Goal: Task Accomplishment & Management: Manage account settings

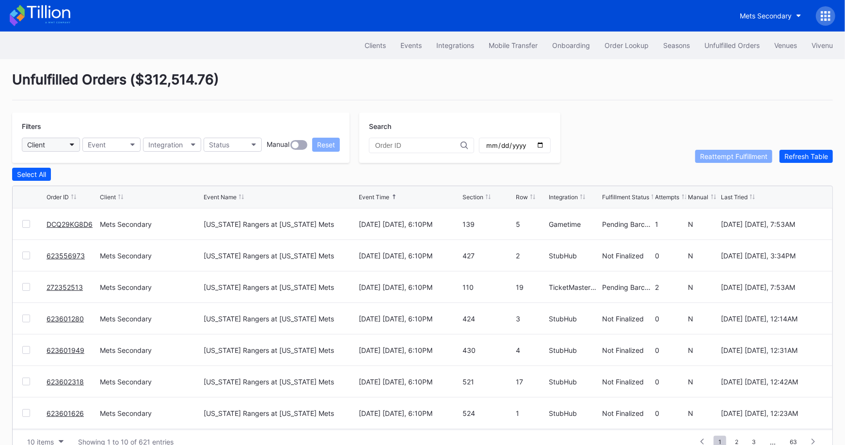
click at [61, 144] on button "Client" at bounding box center [51, 145] width 58 height 14
type input "pr"
click at [95, 202] on div "Prudential Center Secondary" at bounding box center [63, 205] width 68 height 8
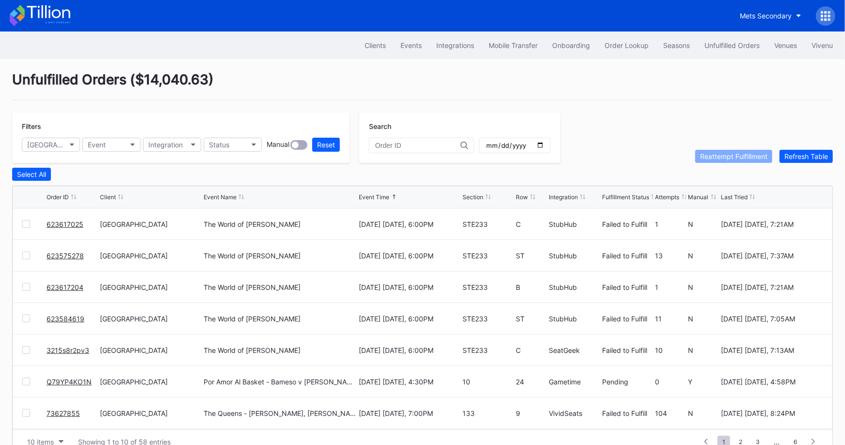
scroll to position [18, 0]
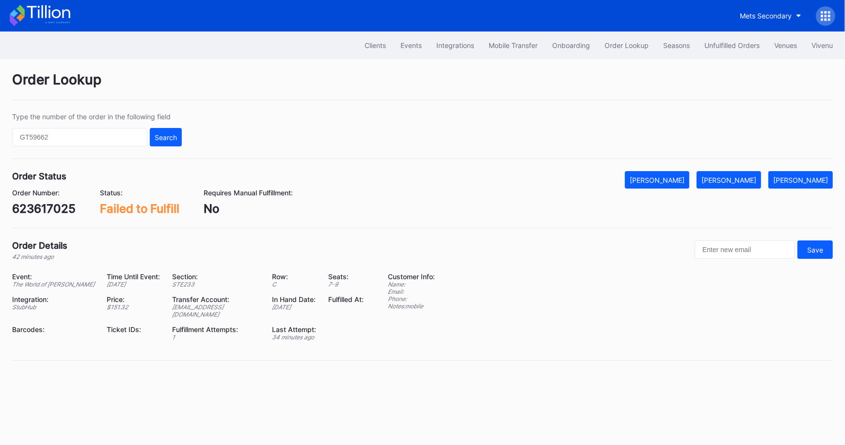
click at [58, 209] on div "623617025" at bounding box center [44, 209] width 64 height 14
copy div "623617025"
click at [746, 178] on div "Mark Fulfilled" at bounding box center [729, 180] width 55 height 8
click at [40, 209] on div "623575278" at bounding box center [44, 209] width 64 height 14
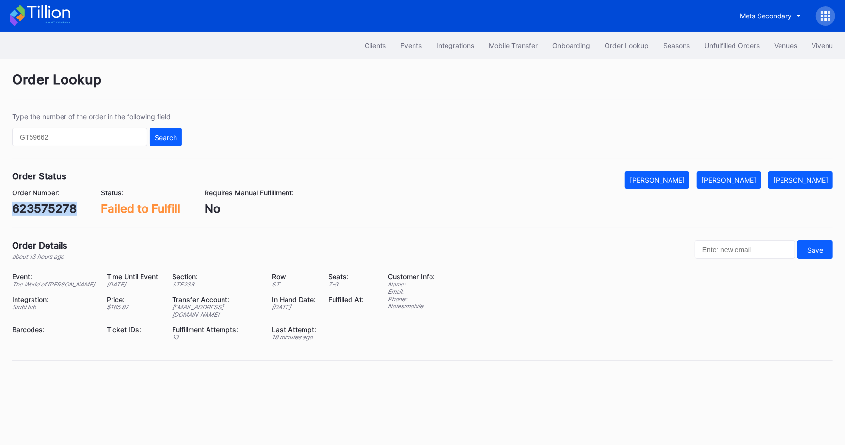
click at [40, 209] on div "623575278" at bounding box center [44, 209] width 64 height 14
copy div "623575278"
click at [745, 178] on div "[PERSON_NAME]" at bounding box center [729, 180] width 55 height 8
click at [62, 209] on div "623617204" at bounding box center [44, 209] width 64 height 14
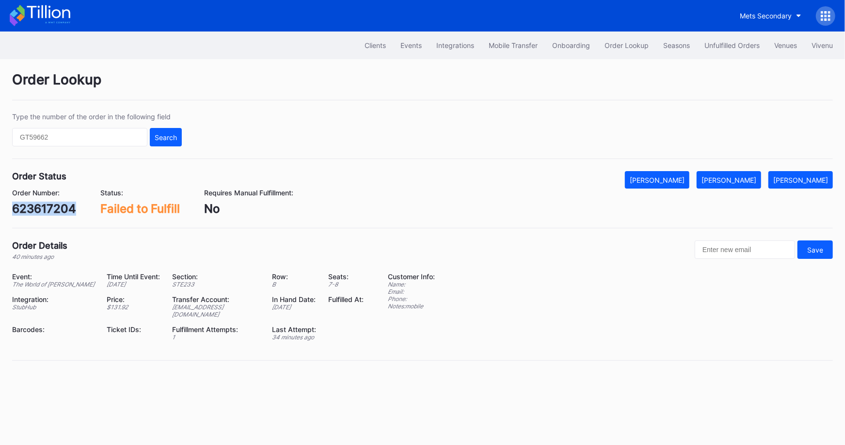
copy div "623617204"
click at [749, 177] on div "Mark Fulfilled" at bounding box center [729, 180] width 55 height 8
click at [62, 202] on div "623584619" at bounding box center [44, 209] width 64 height 14
copy div "623584619"
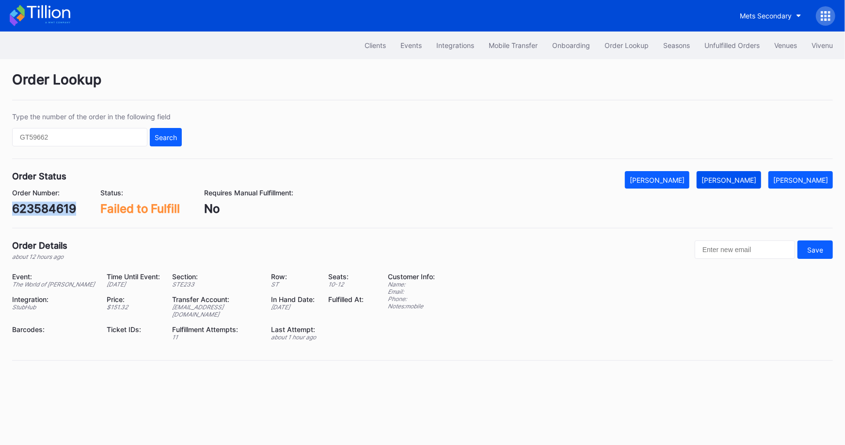
click at [743, 183] on button "[PERSON_NAME]" at bounding box center [729, 179] width 64 height 17
click at [56, 206] on div "3215s8r2pv3" at bounding box center [49, 209] width 74 height 14
copy div "3215s8r2pv3"
click at [753, 181] on div "[PERSON_NAME]" at bounding box center [729, 180] width 55 height 8
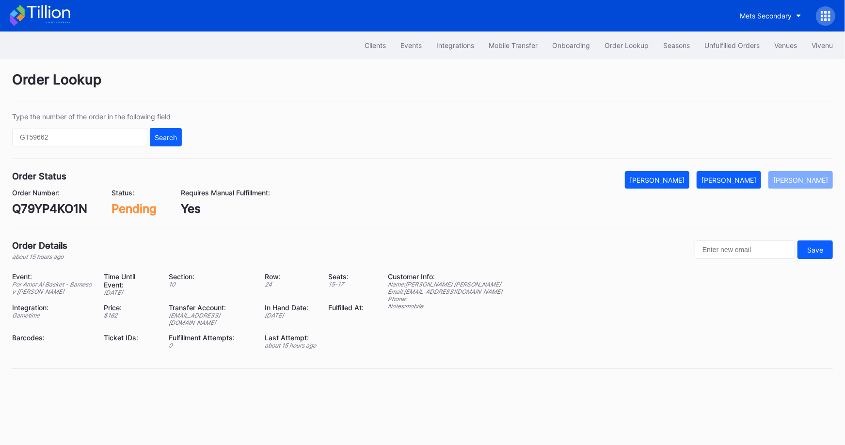
click at [69, 204] on div "Q79YP4KO1N" at bounding box center [49, 209] width 75 height 14
copy div "Q79YP4KO1N"
click at [742, 177] on div "[PERSON_NAME]" at bounding box center [729, 180] width 55 height 8
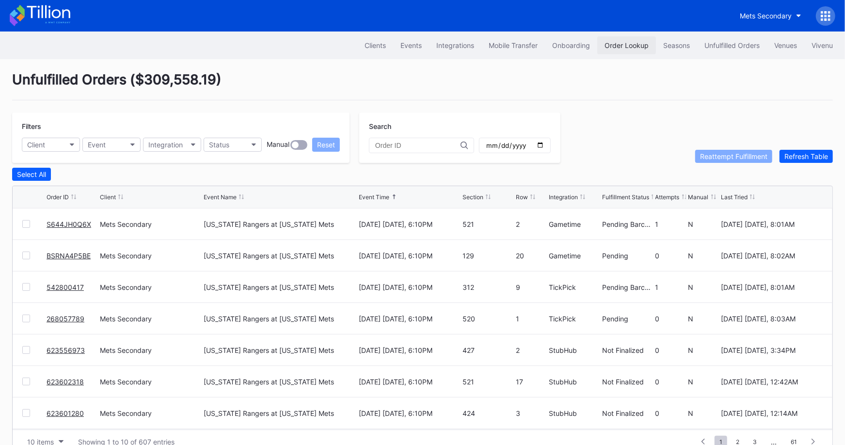
click at [613, 47] on div "Order Lookup" at bounding box center [627, 45] width 44 height 8
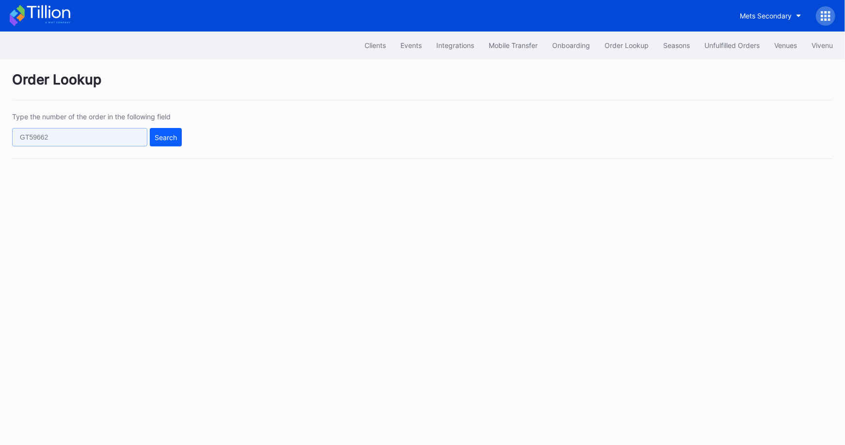
click at [96, 131] on input "text" at bounding box center [79, 137] width 135 height 18
paste input "590567740"
click at [163, 140] on div "Search" at bounding box center [166, 137] width 22 height 8
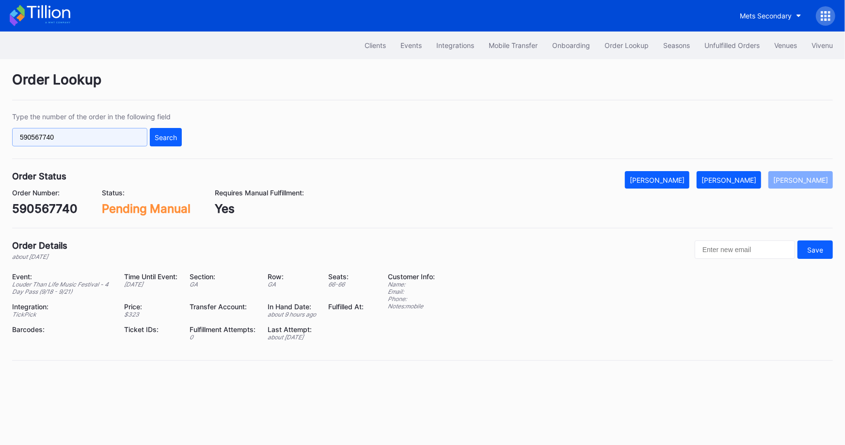
click at [109, 135] on input "590567740" at bounding box center [79, 137] width 135 height 18
paste input "62361139"
click at [168, 133] on div "Search" at bounding box center [166, 137] width 22 height 8
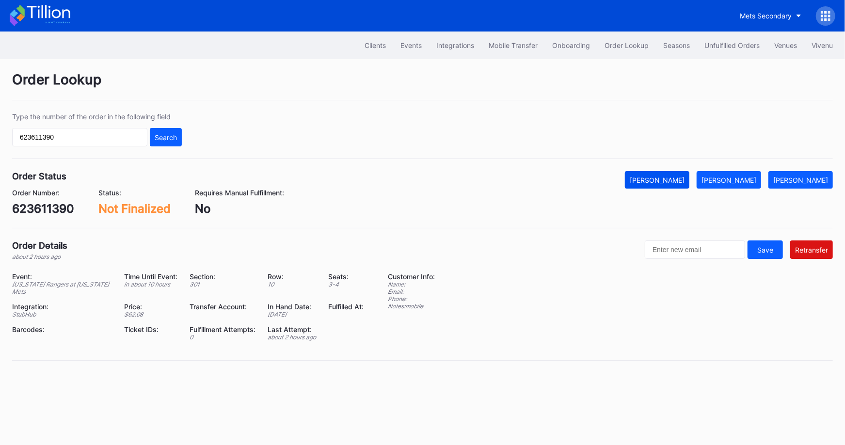
click at [689, 186] on button "[PERSON_NAME]" at bounding box center [657, 179] width 64 height 17
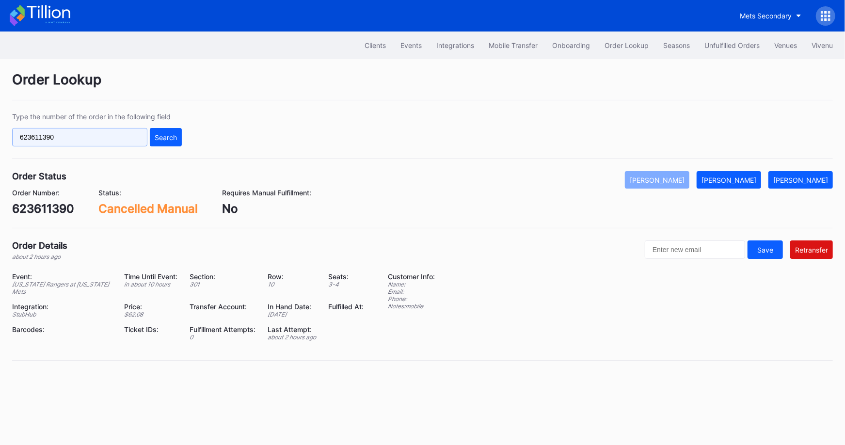
click at [104, 138] on input "623611390" at bounding box center [79, 137] width 135 height 18
paste input "02318"
click at [157, 139] on div "Search" at bounding box center [166, 137] width 22 height 8
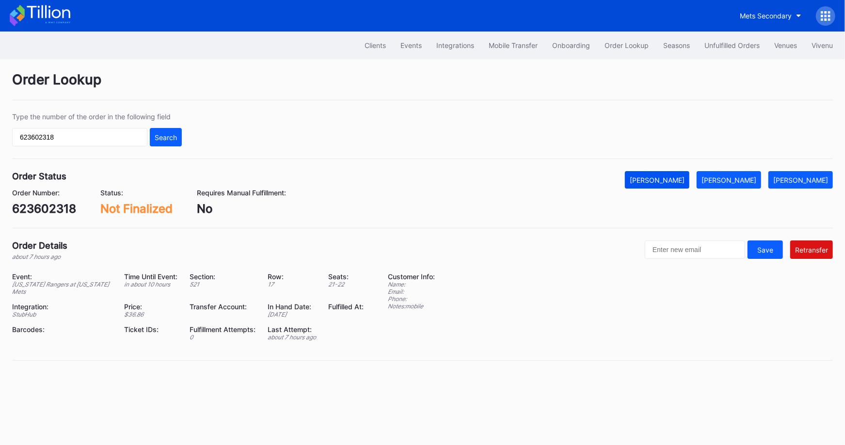
click at [685, 181] on div "[PERSON_NAME]" at bounding box center [657, 180] width 55 height 8
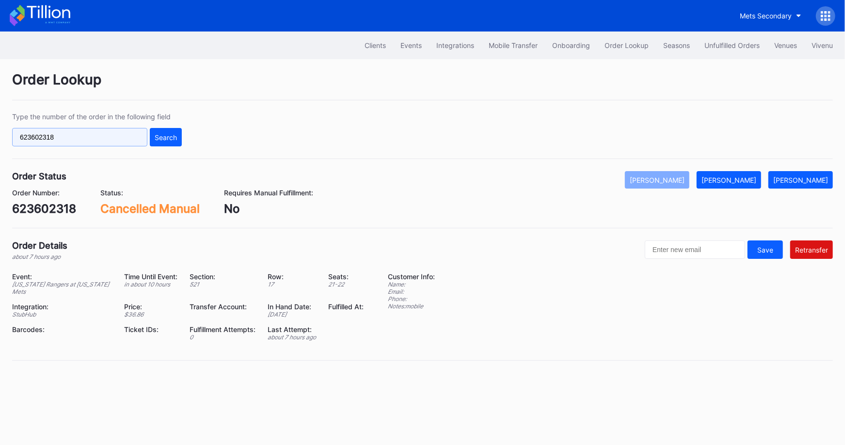
click at [104, 136] on input "623602318" at bounding box center [79, 137] width 135 height 18
paste input "1949"
click at [185, 135] on div "Type the number of the order in the following field 623601949 Search" at bounding box center [422, 135] width 821 height 47
click at [159, 135] on div "Search" at bounding box center [166, 137] width 22 height 8
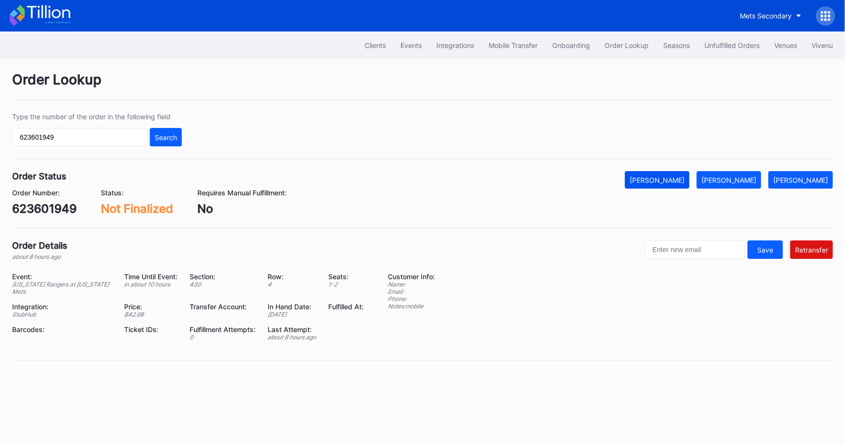
click at [685, 176] on div "[PERSON_NAME]" at bounding box center [657, 180] width 55 height 8
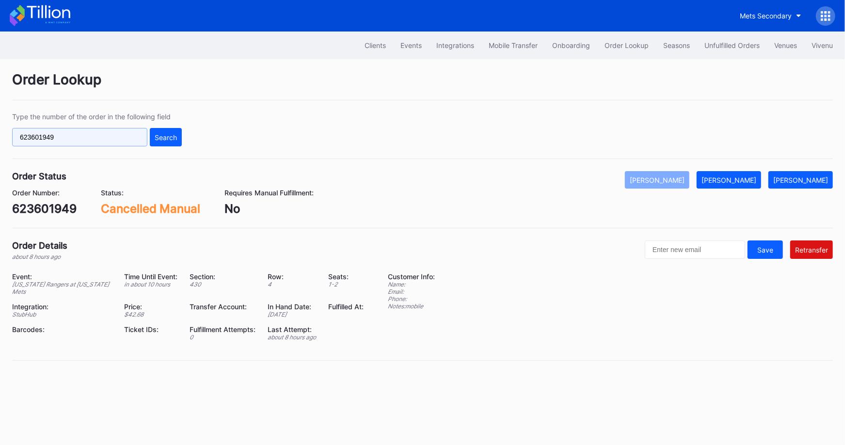
click at [110, 132] on input "623601949" at bounding box center [79, 137] width 135 height 18
paste input "280"
click at [160, 136] on div "Search" at bounding box center [166, 137] width 22 height 8
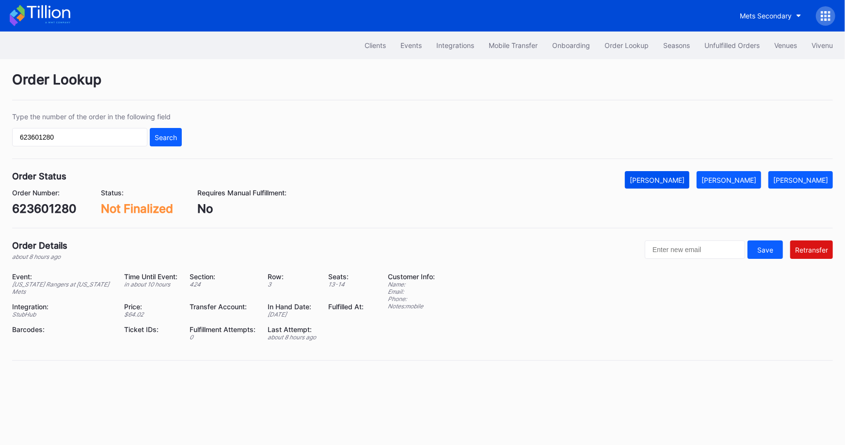
click at [672, 176] on div "[PERSON_NAME]" at bounding box center [657, 180] width 55 height 8
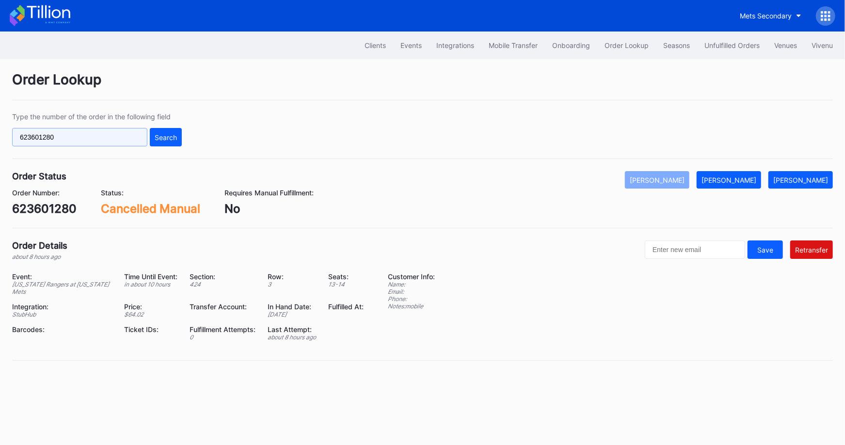
click at [98, 137] on input "623601280" at bounding box center [79, 137] width 135 height 18
paste input "626"
click at [167, 133] on div "Search" at bounding box center [166, 137] width 22 height 8
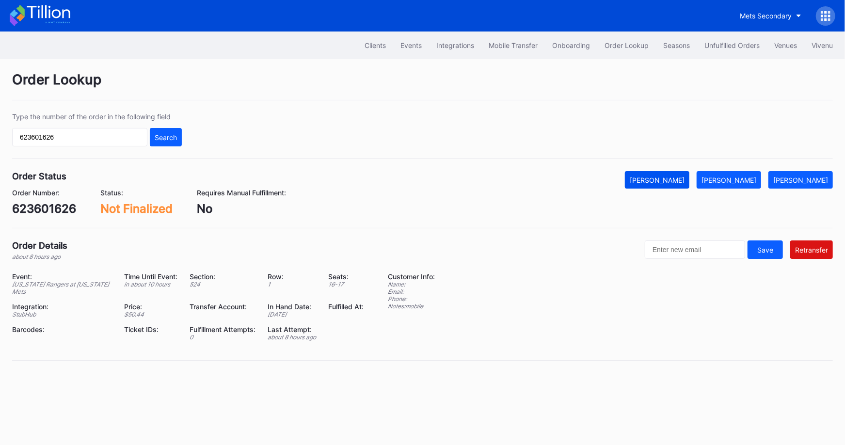
click at [682, 173] on button "[PERSON_NAME]" at bounding box center [657, 179] width 64 height 17
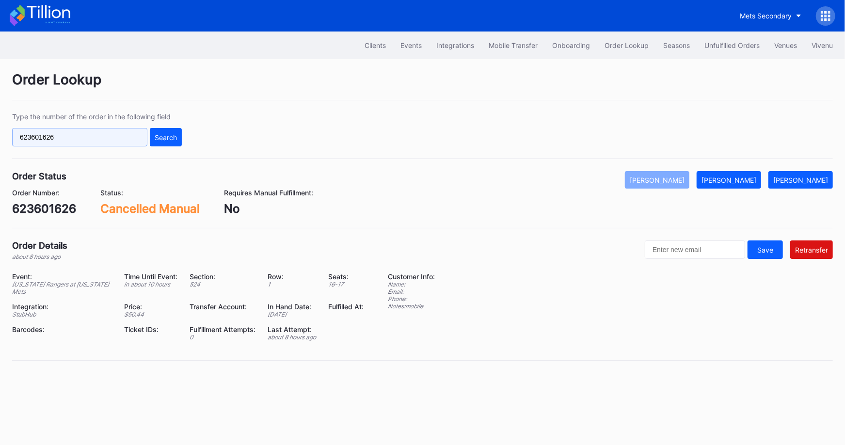
click at [96, 134] on input "623601626" at bounding box center [79, 137] width 135 height 18
paste input "17015700"
type input "17015700"
click at [173, 132] on button "Search" at bounding box center [166, 137] width 32 height 18
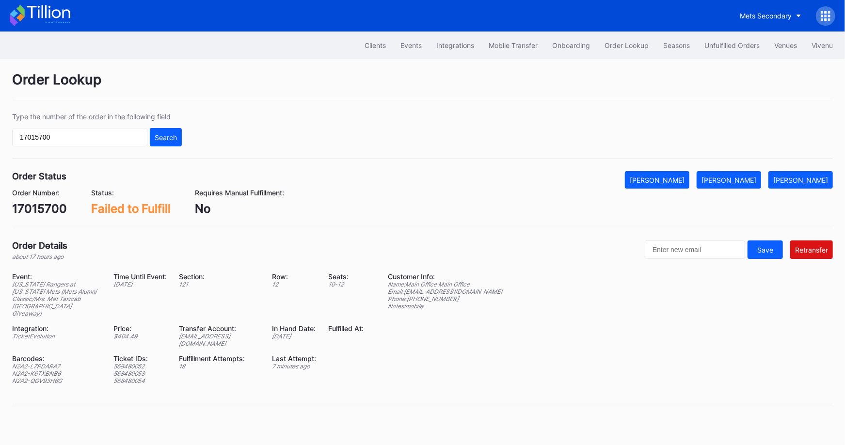
click at [48, 363] on div "N2A2-L7PDARA7" at bounding box center [56, 366] width 89 height 7
copy div "N2A2-L7PDARA7"
click at [50, 370] on div "N2A2-K6TXBNB6" at bounding box center [56, 373] width 89 height 7
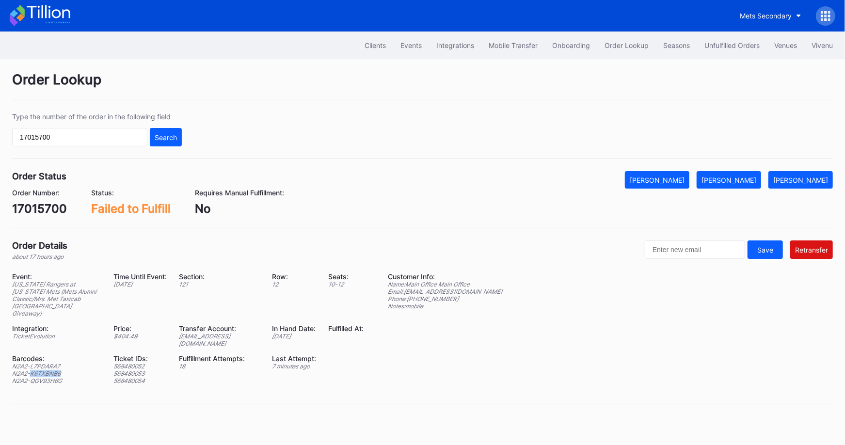
click at [50, 370] on div "N2A2-K6TXBNB6" at bounding box center [56, 373] width 89 height 7
copy div "N2A2-K6TXBNB6"
click at [57, 377] on div "N2A2-QGV93H6G" at bounding box center [56, 380] width 89 height 7
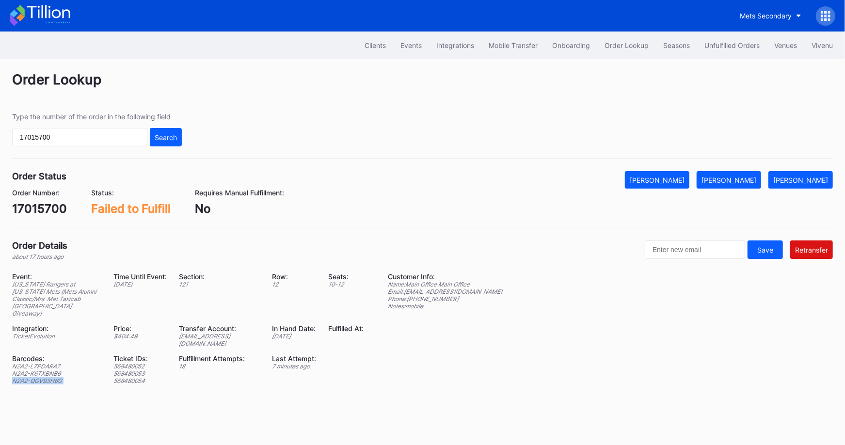
click at [57, 377] on div "N2A2-QGV93H6G" at bounding box center [56, 380] width 89 height 7
copy div "N2A2-QGV93H6G"
click at [35, 370] on div "N2A2-K6TXBNB6" at bounding box center [56, 373] width 89 height 7
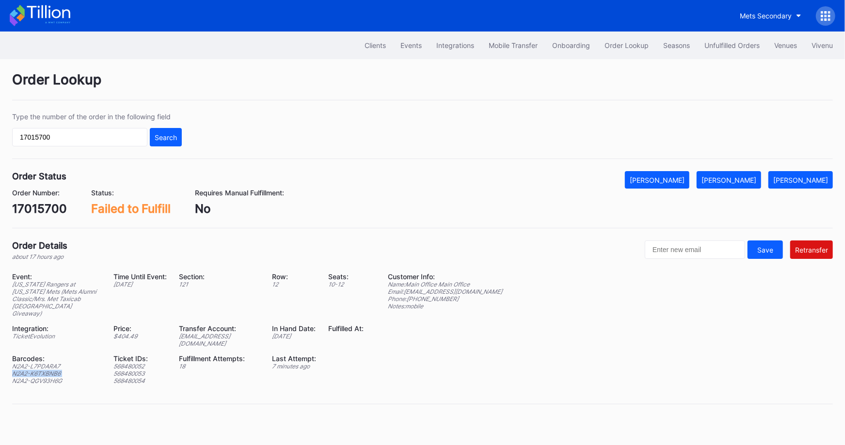
copy div "N2A2-K6TXBNB6"
click at [32, 363] on div "N2A2-L7PDARA7" at bounding box center [56, 366] width 89 height 7
copy div "N2A2-L7PDARA7"
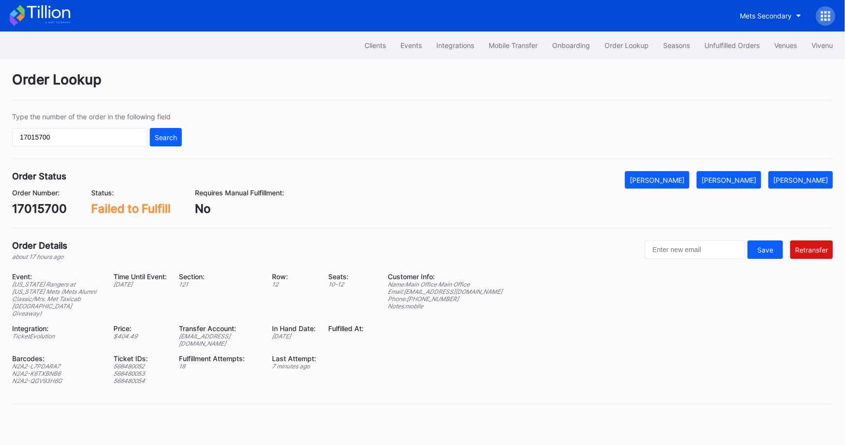
click at [197, 333] on div "[EMAIL_ADDRESS][DOMAIN_NAME]" at bounding box center [219, 340] width 81 height 15
copy div "[EMAIL_ADDRESS][DOMAIN_NAME]"
click at [728, 45] on div "Unfulfilled Orders" at bounding box center [732, 45] width 55 height 8
